Goal: Task Accomplishment & Management: Manage account settings

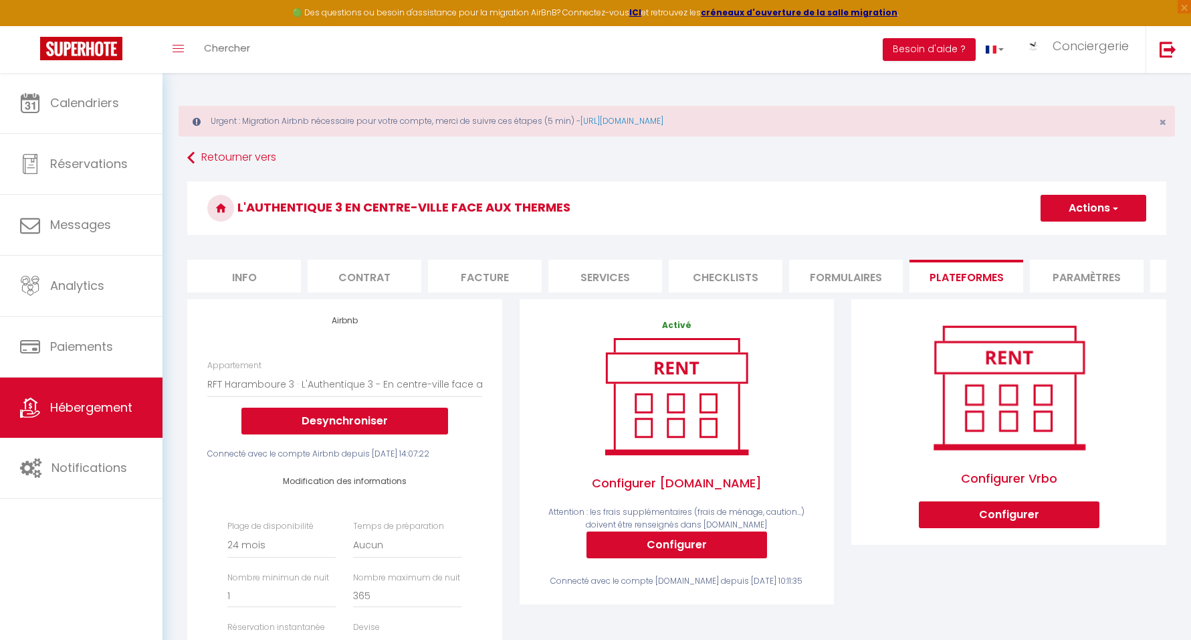
select select "18622-24133811"
select select "-1"
select select "well_reviewed_guests"
select select "EUR"
select select
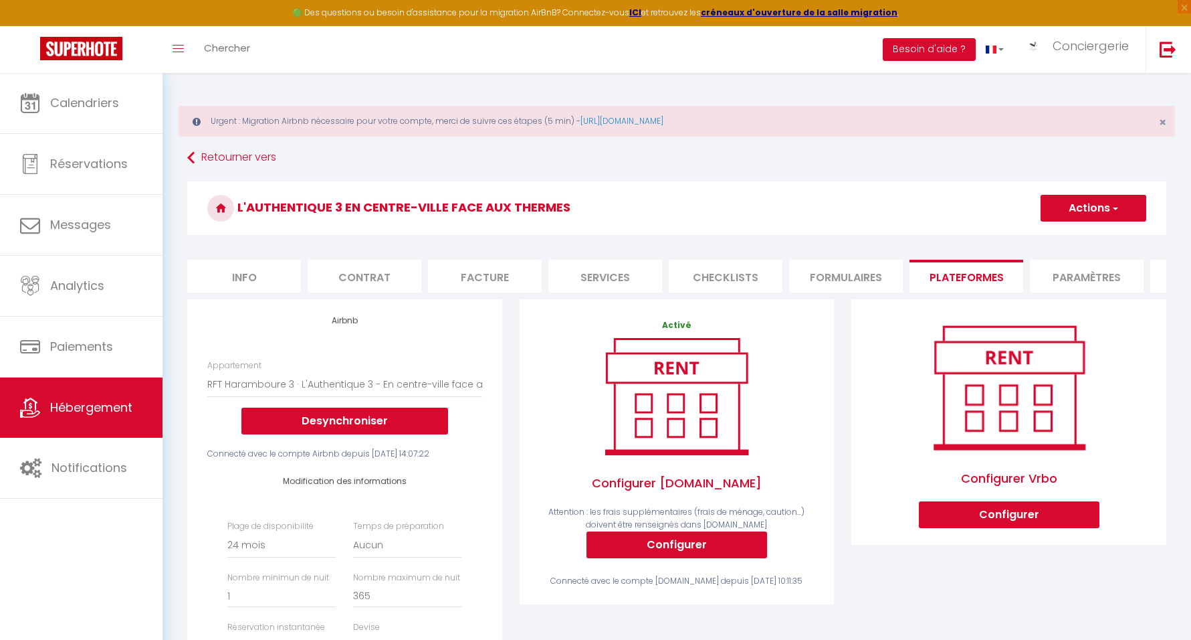
select select "+ 10 %"
select select "+ 20 %"
click at [1171, 54] on img at bounding box center [1168, 49] width 17 height 17
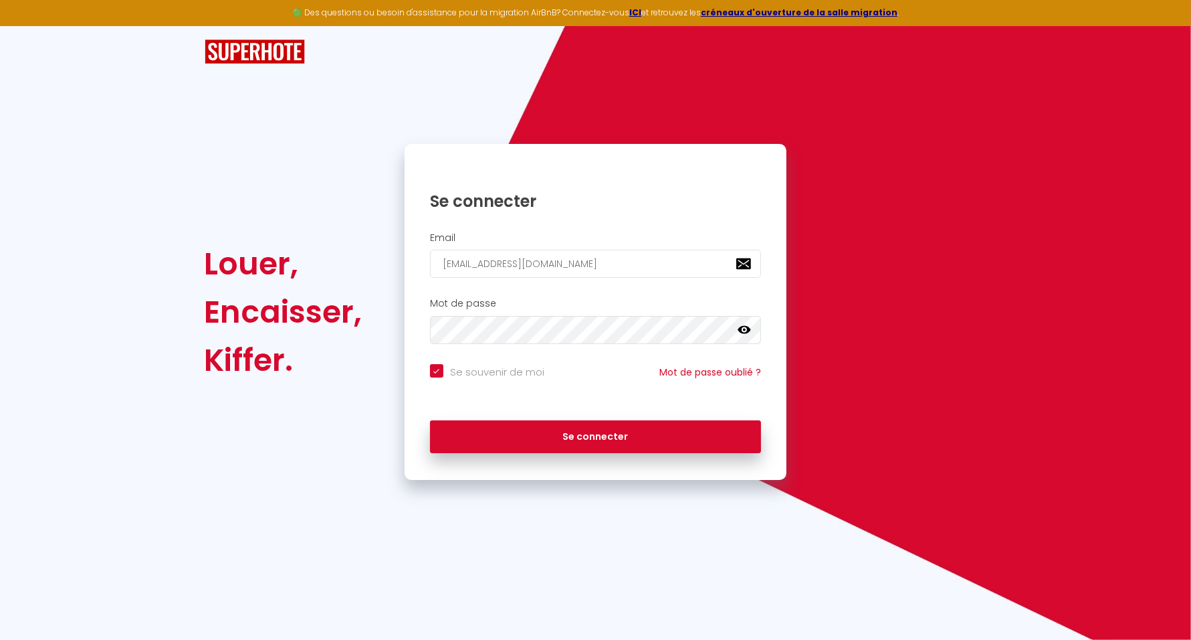
checkbox input "true"
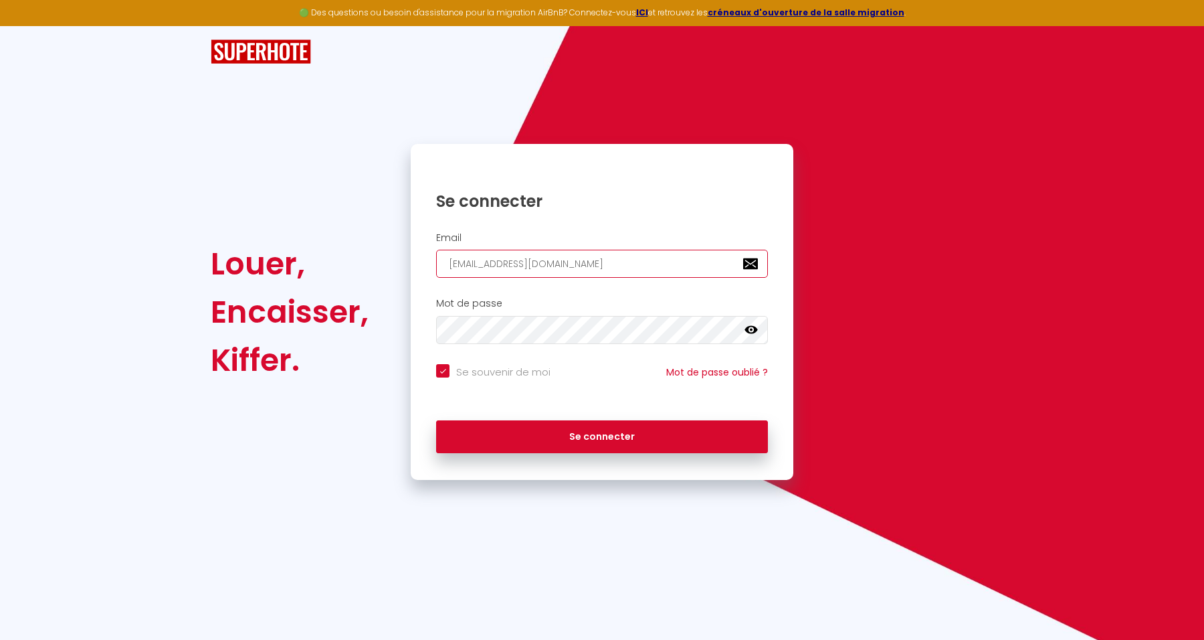
drag, startPoint x: 636, startPoint y: 266, endPoint x: 366, endPoint y: 270, distance: 269.6
click at [366, 270] on div "Louer, Encaisser, Kiffer. Se connecter Email [EMAIL_ADDRESS][DOMAIN_NAME] Mot d…" at bounding box center [602, 312] width 800 height 336
paste input "misskakou.a"
type input "[EMAIL_ADDRESS][DOMAIN_NAME]"
checkbox input "true"
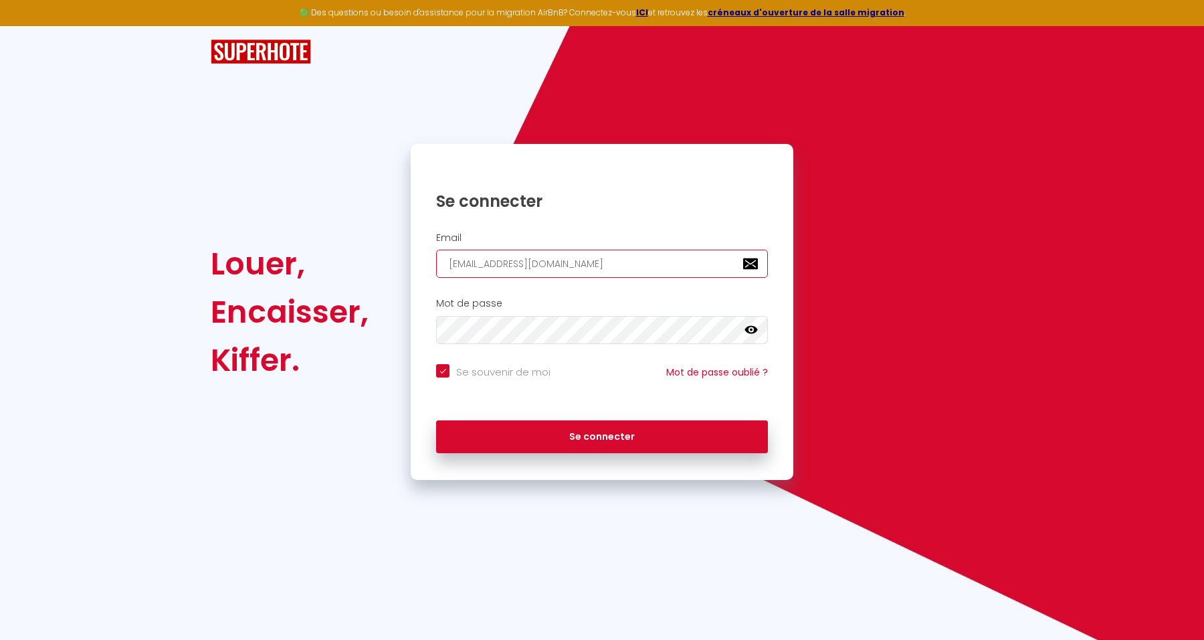
type input "[EMAIL_ADDRESS][DOMAIN_NAME]"
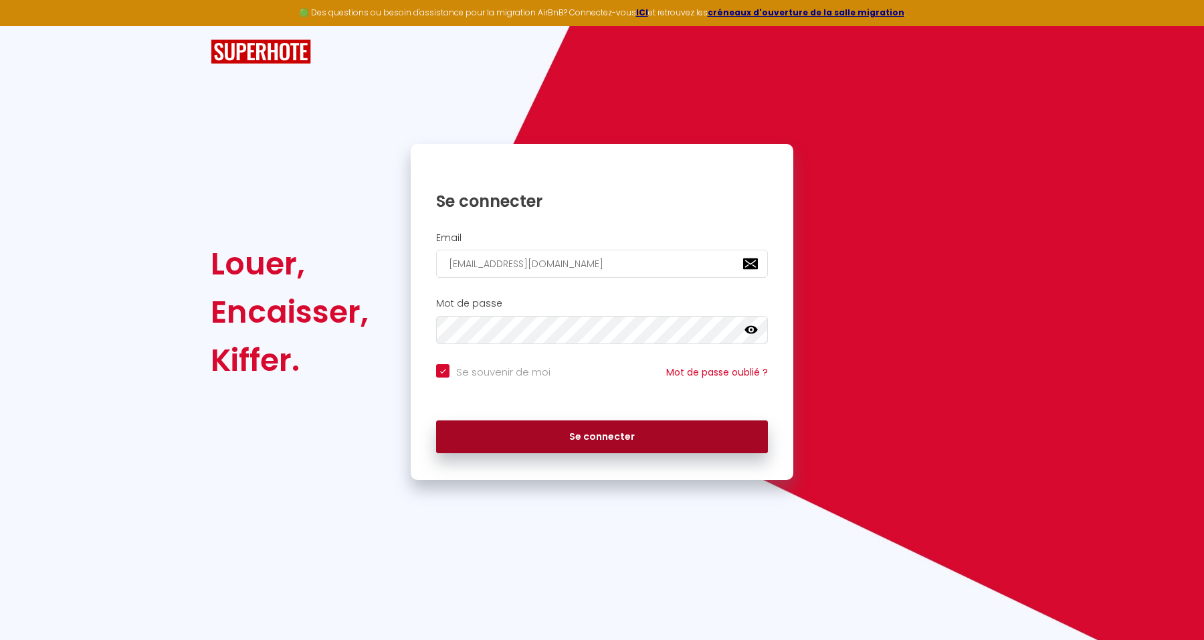
click at [670, 431] on button "Se connecter" at bounding box center [602, 436] width 332 height 33
checkbox input "true"
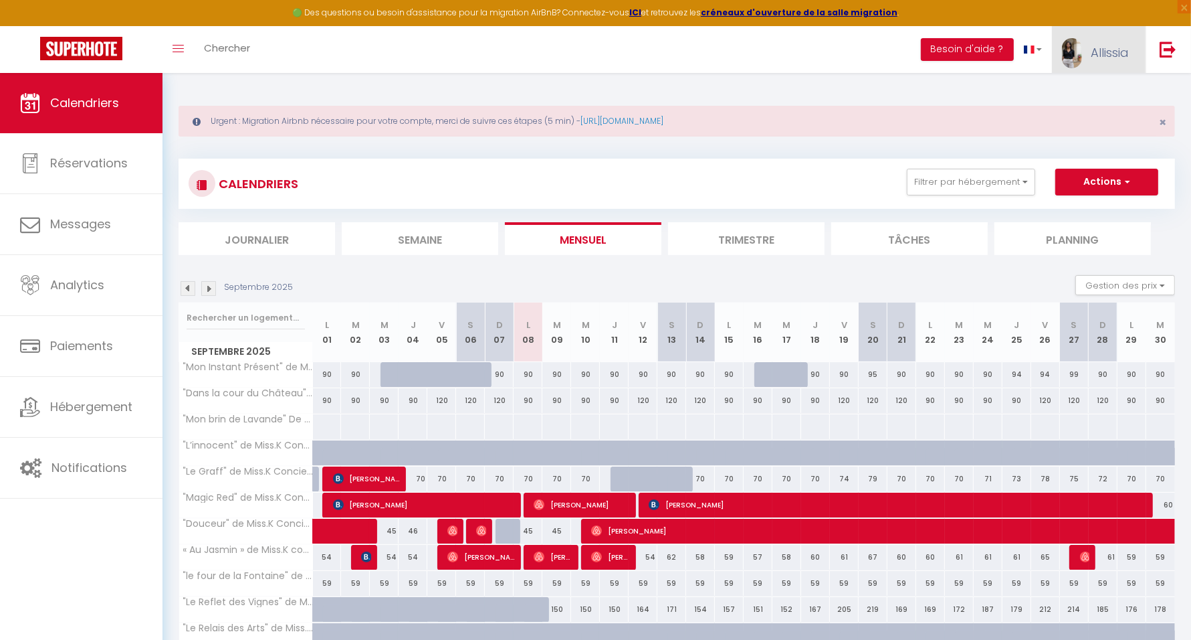
click at [1103, 54] on span "Allissia" at bounding box center [1110, 52] width 38 height 17
click at [1098, 88] on link "Paramètres" at bounding box center [1092, 93] width 99 height 23
select select "28"
select select "fr"
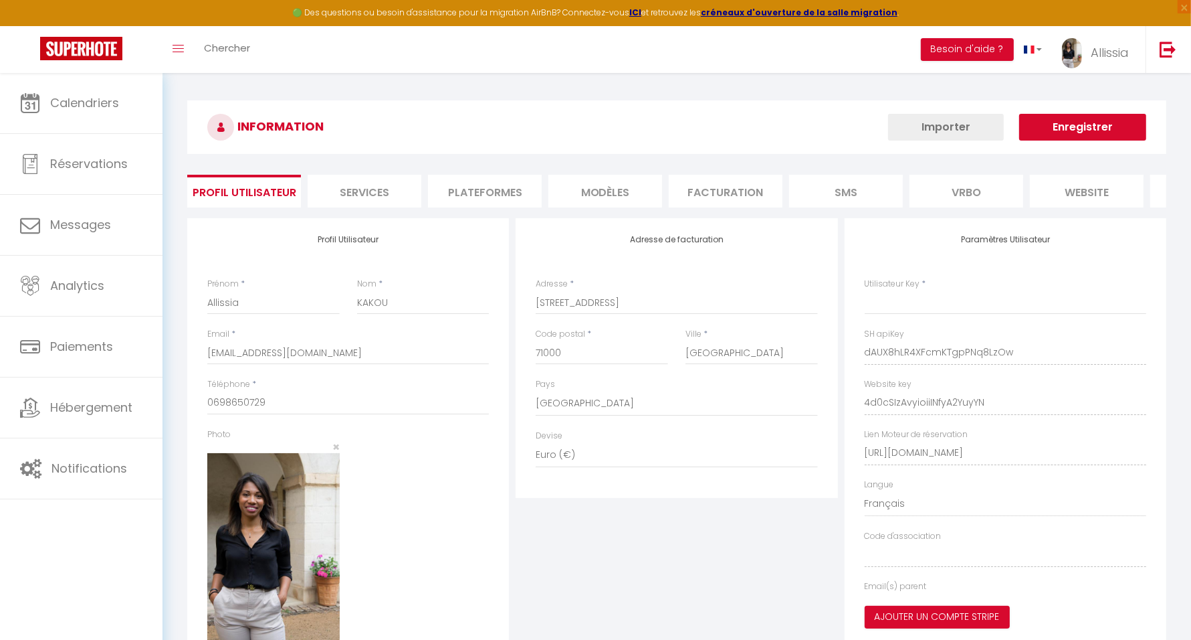
type input "dAUX8hLR4XFcmKTgpPNq8LzOw"
type input "4d0cSIzAvyioiiINfyA2YuyYN"
type input "[URL][DOMAIN_NAME]"
select select "fr"
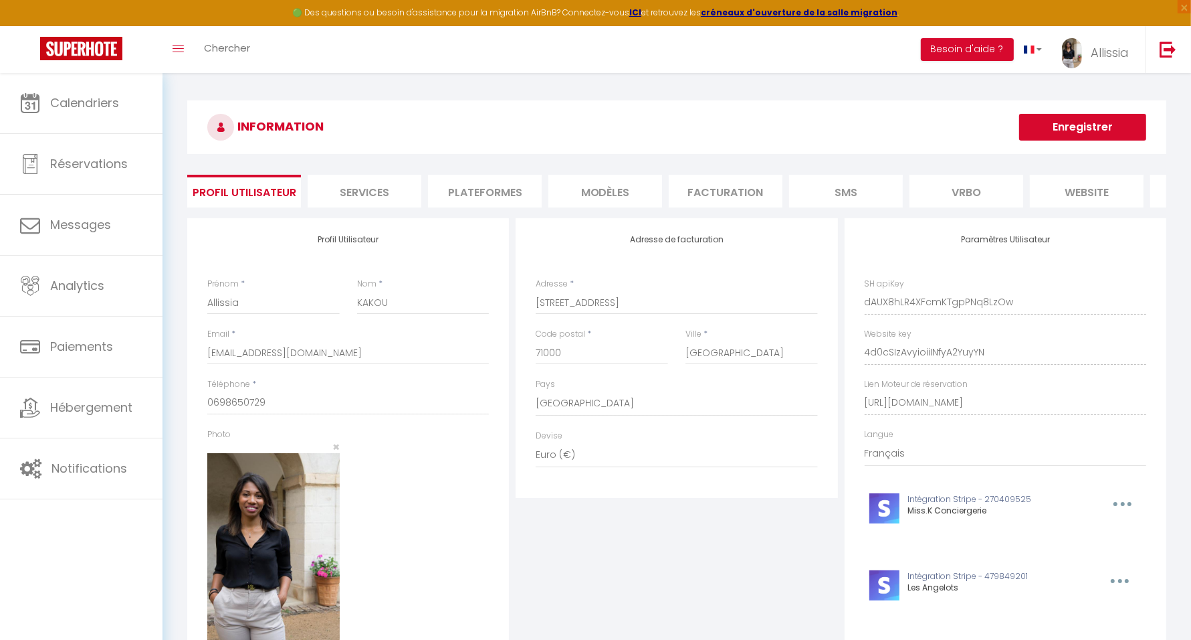
click at [452, 186] on li "Plateformes" at bounding box center [485, 191] width 114 height 33
